Goal: Task Accomplishment & Management: Manage account settings

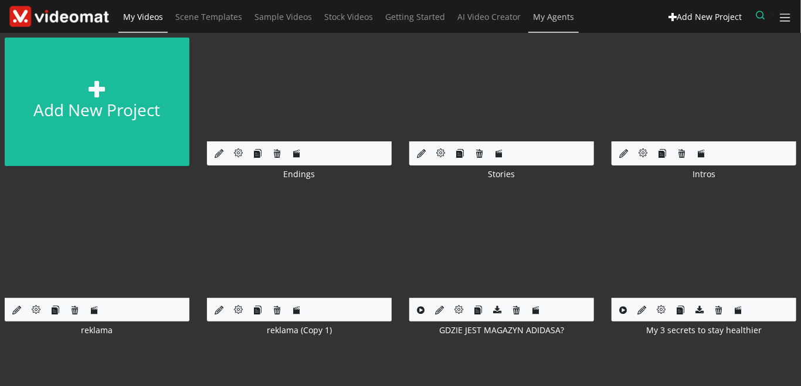
click at [550, 22] on span "My Agents" at bounding box center [553, 16] width 41 height 11
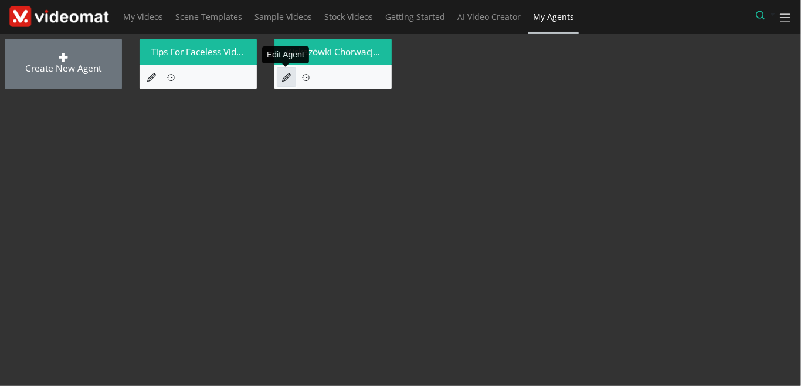
click at [286, 80] on icon at bounding box center [286, 77] width 9 height 9
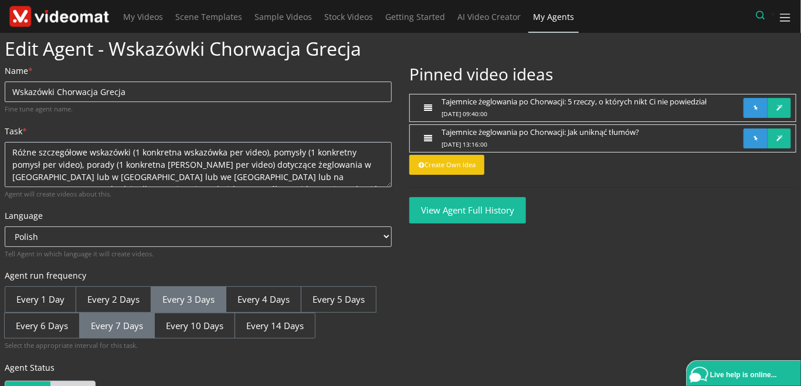
click at [127, 331] on label "every 7 days" at bounding box center [117, 326] width 76 height 26
radio input "true"
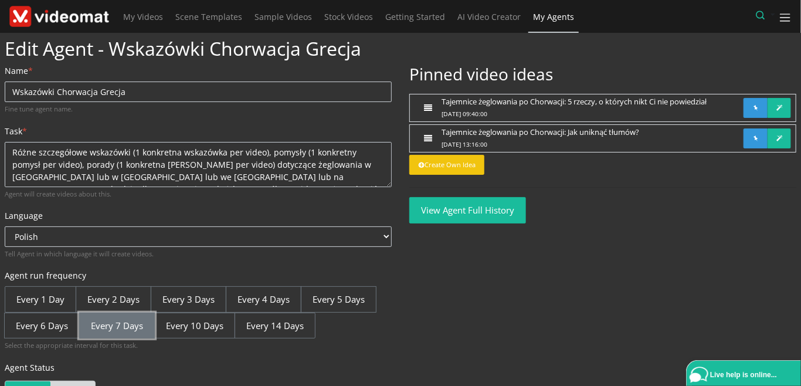
scroll to position [113, 0]
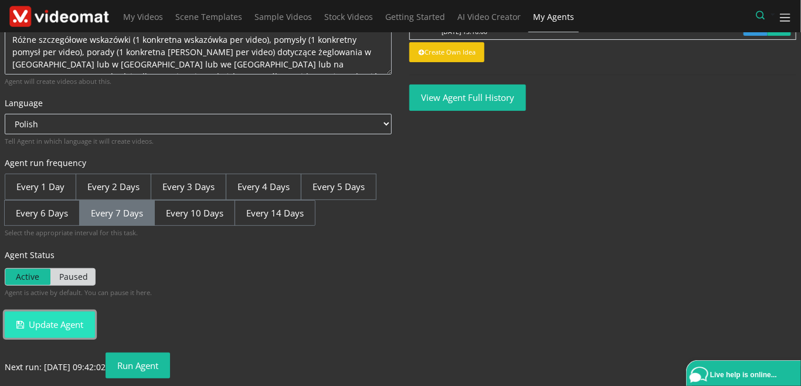
click at [57, 322] on button "Update Agent" at bounding box center [50, 324] width 90 height 26
